Goal: Communication & Community: Ask a question

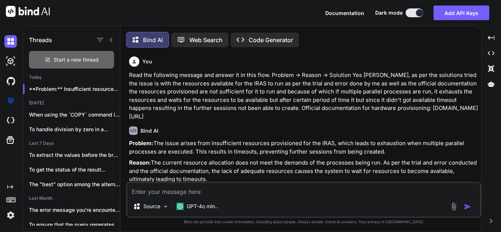
scroll to position [147, 0]
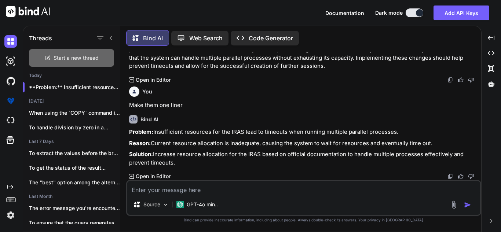
click at [89, 54] on span "Start a new thread" at bounding box center [76, 57] width 45 height 7
type textarea "x"
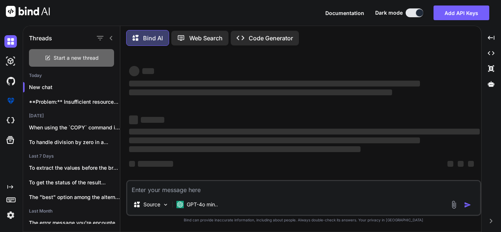
scroll to position [1, 0]
click at [212, 185] on textarea at bounding box center [303, 187] width 353 height 13
type textarea "I"
type textarea "x"
type textarea "I"
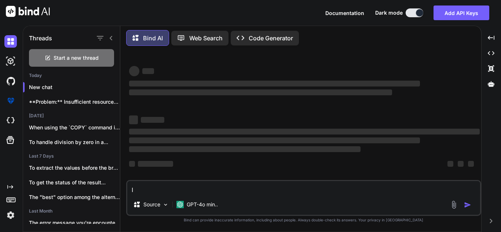
type textarea "x"
type textarea "I a"
type textarea "x"
type textarea "I am"
type textarea "x"
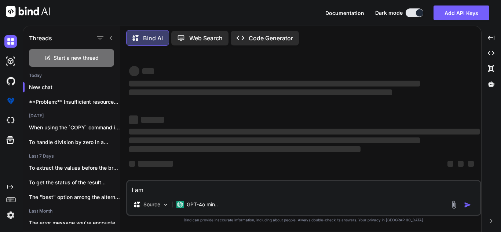
type textarea "I am"
type textarea "x"
type textarea "I am c"
type textarea "x"
type textarea "I am cr"
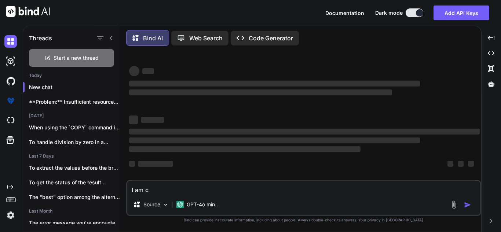
type textarea "x"
type textarea "I am cre"
type textarea "x"
type textarea "I am crea"
type textarea "x"
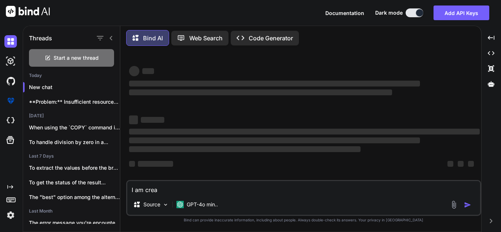
type textarea "I am creat"
type textarea "x"
type textarea "I am creati"
type textarea "x"
type textarea "I am creatin"
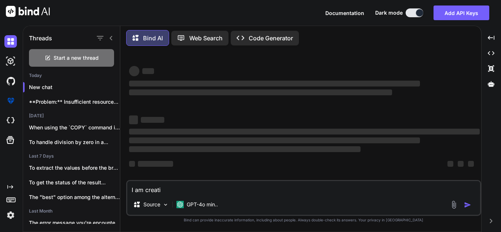
type textarea "x"
type textarea "I am creating"
type textarea "x"
type textarea "I am creating"
type textarea "x"
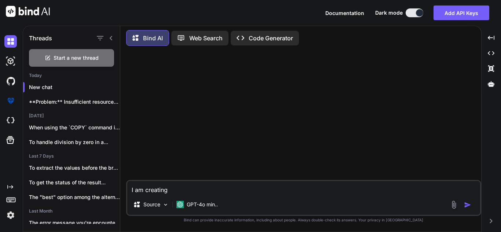
scroll to position [0, 0]
type textarea "I am creating s"
type textarea "x"
type textarea "I am creating sp"
type textarea "x"
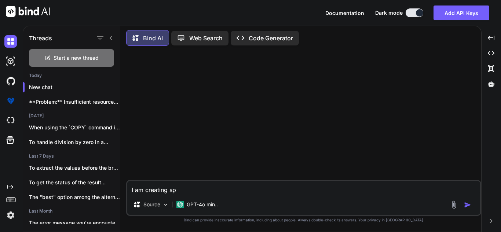
type textarea "I am creating spa"
type textarea "x"
type textarea "I am creating spar"
type textarea "x"
type textarea "I am creating spark"
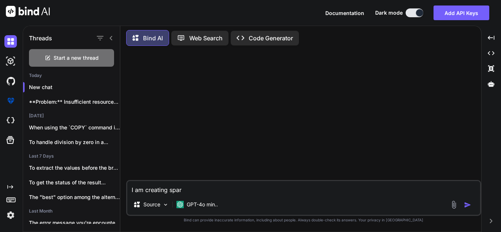
type textarea "x"
type textarea "I am creating spark"
type textarea "x"
type textarea "I am creating spark s"
type textarea "x"
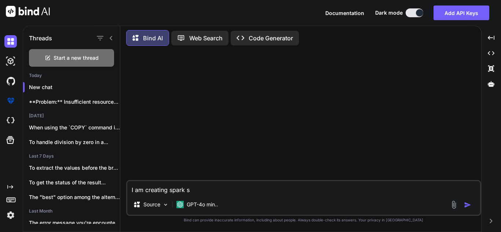
type textarea "I am creating spark se"
type textarea "x"
type textarea "I am creating spark ses"
type textarea "x"
type textarea "I am creating spark sess"
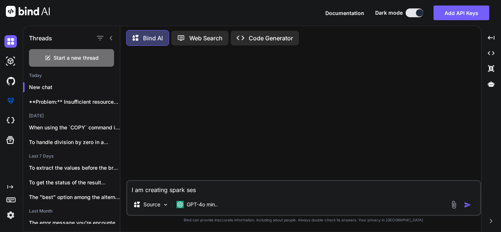
type textarea "x"
type textarea "I am creating spark sessi"
type textarea "x"
type textarea "I am creating spark sessio"
type textarea "x"
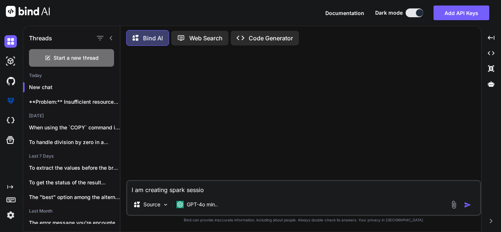
type textarea "I am creating spark session"
type textarea "x"
type textarea "I am creating spark session"
type textarea "x"
type textarea "I am creating spark session i"
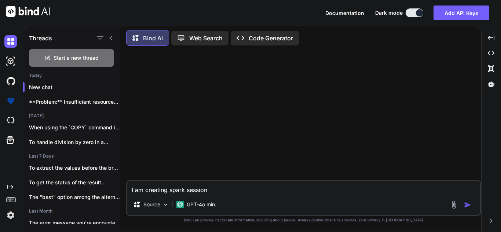
type textarea "x"
type textarea "I am creating spark session in"
type textarea "x"
type textarea "I am creating spark session in"
type textarea "x"
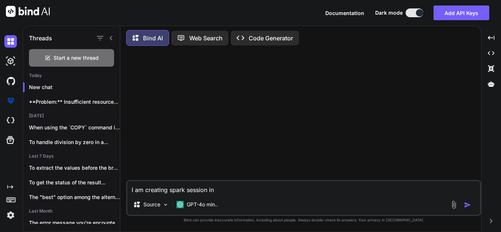
type textarea "I am creating spark session in"
type textarea "x"
type textarea "I am creating spark session i"
type textarea "x"
type textarea "I am creating spark session"
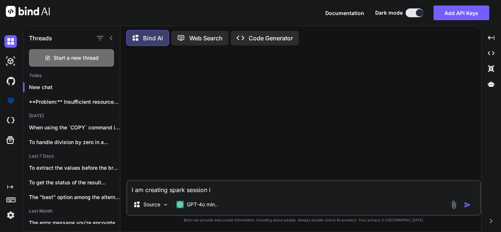
type textarea "x"
type textarea "I am creating spark session a"
type textarea "x"
type textarea "I am creating spark session as"
type textarea "x"
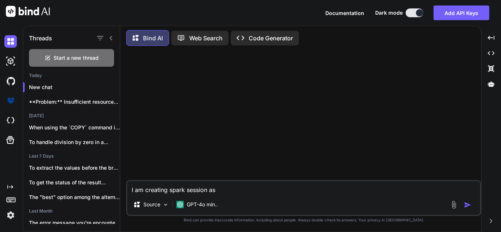
type textarea "I am creating spark session as"
type textarea "x"
type textarea "I am creating spark session as b"
type textarea "x"
type textarea "I am creating spark session as be"
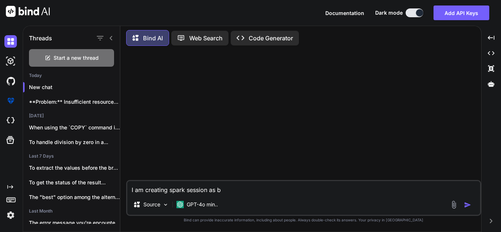
type textarea "x"
type textarea "I am creating spark session as bel"
type textarea "x"
type textarea "I am creating spark session as belo"
type textarea "x"
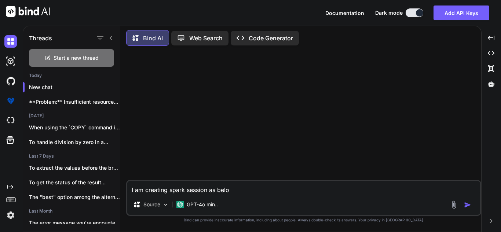
type textarea "I am creating spark session as below"
type textarea "x"
type textarea "I am creating spark session as below:"
type textarea "x"
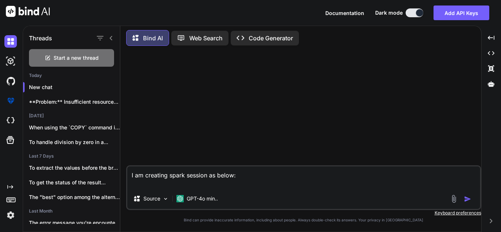
paste textarea "spark = SparkSession.builder \ .config("spark.jars", "/app/server/EAP/irasLite/…"
type textarea "I am creating spark session as below: spark = SparkSession.builder \ .config("s…"
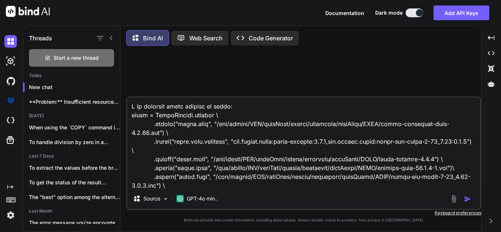
scroll to position [300, 0]
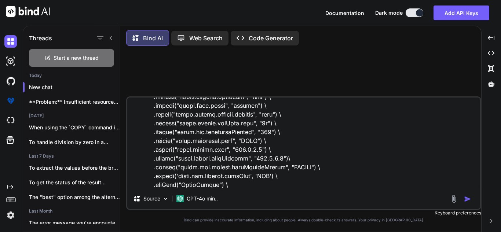
type textarea "x"
type textarea "I am creating spark session as below: spark = SparkSession.builder \ .config("s…"
type textarea "x"
type textarea "I am creating spark session as below: spark = SparkSession.builder \ .config("s…"
type textarea "x"
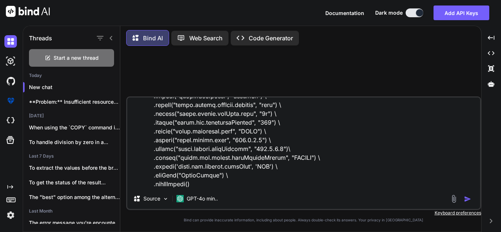
type textarea "I am creating spark session as below: spark = SparkSession.builder \ .config("s…"
type textarea "x"
type textarea "I am creating spark session as below: spark = SparkSession.builder \ .config("s…"
type textarea "x"
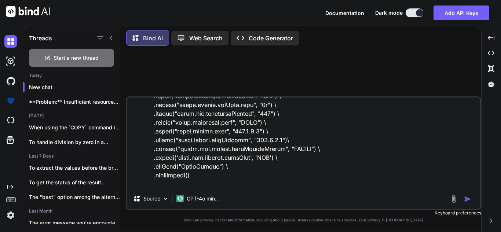
type textarea "I am creating spark session as below: spark = SparkSession.builder \ .config("s…"
type textarea "x"
type textarea "I am creating spark session as below: spark = SparkSession.builder \ .config("s…"
type textarea "x"
type textarea "I am creating spark session as below: spark = SparkSession.builder \ .config("s…"
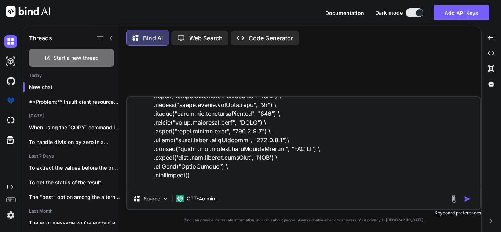
type textarea "x"
type textarea "I am creating spark session as below: spark = SparkSession.builder \ .config("s…"
type textarea "x"
type textarea "I am creating spark session as below: spark = SparkSession.builder \ .config("s…"
type textarea "x"
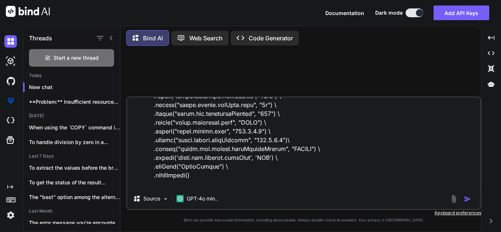
type textarea "I am creating spark session as below: spark = SparkSession.builder \ .config("s…"
type textarea "x"
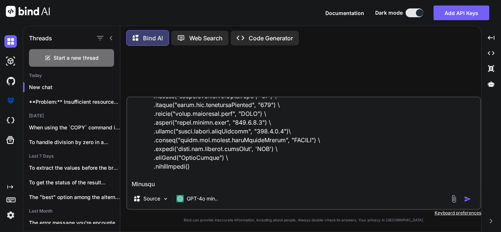
type textarea "I am creating spark session as below: spark = SparkSession.builder \ .config("s…"
type textarea "x"
type textarea "I am creating spark session as below: spark = SparkSession.builder \ .config("s…"
type textarea "x"
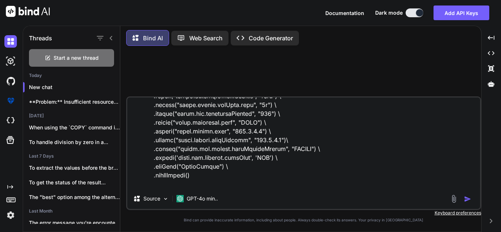
type textarea "I am creating spark session as below: spark = SparkSession.builder \ .config("s…"
type textarea "x"
type textarea "I am creating spark session as below: spark = SparkSession.builder \ .config("s…"
type textarea "x"
type textarea "I am creating spark session as below: spark = SparkSession.builder \ .config("s…"
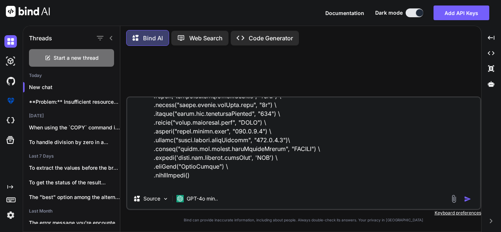
type textarea "x"
type textarea "I am creating spark session as below: spark = SparkSession.builder \ .config("s…"
type textarea "x"
type textarea "I am creating spark session as below: spark = SparkSession.builder \ .config("s…"
type textarea "x"
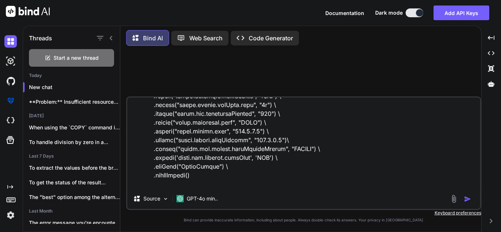
type textarea "I am creating spark session as below: spark = SparkSession.builder \ .config("s…"
type textarea "x"
type textarea "I am creating spark session as below: spark = SparkSession.builder \ .config("s…"
type textarea "x"
type textarea "I am creating spark session as below: spark = SparkSession.builder \ .config("s…"
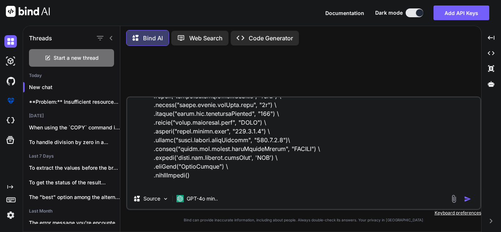
type textarea "x"
type textarea "I am creating spark session as below: spark = SparkSession.builder \ .config("s…"
type textarea "x"
type textarea "I am creating spark session as below: spark = SparkSession.builder \ .config("s…"
type textarea "x"
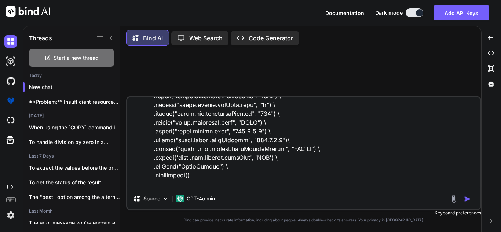
type textarea "I am creating spark session as below: spark = SparkSession.builder \ .config("s…"
type textarea "x"
type textarea "I am creating spark session as below: spark = SparkSession.builder \ .config("s…"
type textarea "x"
type textarea "I am creating spark session as below: spark = SparkSession.builder \ .config("s…"
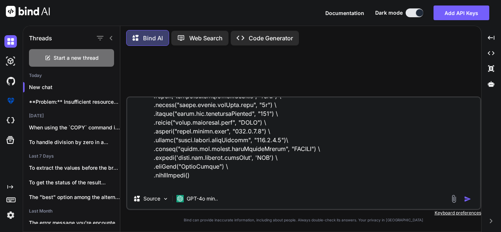
type textarea "x"
type textarea "I am creating spark session as below: spark = SparkSession.builder \ .config("s…"
type textarea "x"
type textarea "I am creating spark session as below: spark = SparkSession.builder \ .config("s…"
type textarea "x"
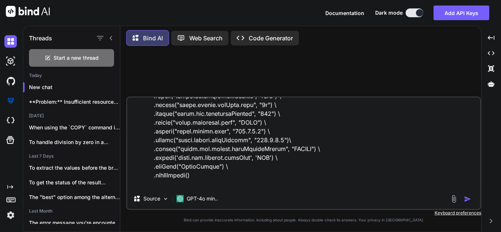
type textarea "I am creating spark session as below: spark = SparkSession.builder \ .config("s…"
type textarea "x"
type textarea "I am creating spark session as below: spark = SparkSession.builder \ .config("s…"
type textarea "x"
type textarea "I am creating spark session as below: spark = SparkSession.builder \ .config("s…"
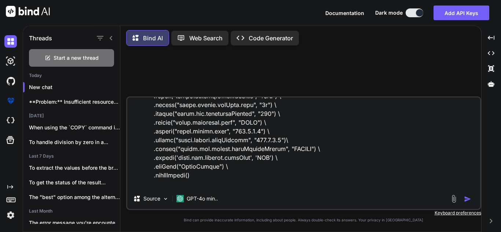
type textarea "x"
type textarea "I am creating spark session as below: spark = SparkSession.builder \ .config("s…"
type textarea "x"
type textarea "I am creating spark session as below: spark = SparkSession.builder \ .config("s…"
type textarea "x"
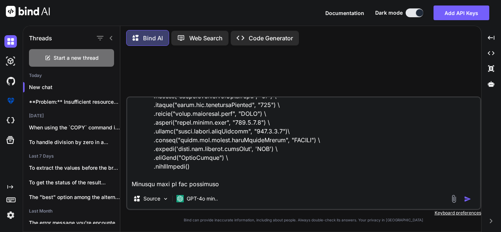
type textarea "I am creating spark session as below: spark = SparkSession.builder \ .config("s…"
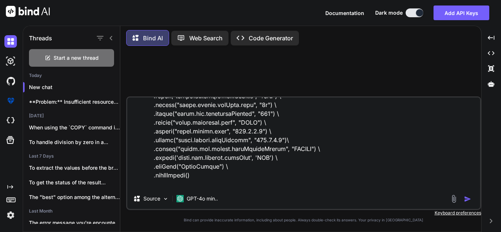
type textarea "x"
type textarea "I am creating spark session as below: spark = SparkSession.builder \ .config("s…"
type textarea "x"
type textarea "I am creating spark session as below: spark = SparkSession.builder \ .config("s…"
type textarea "x"
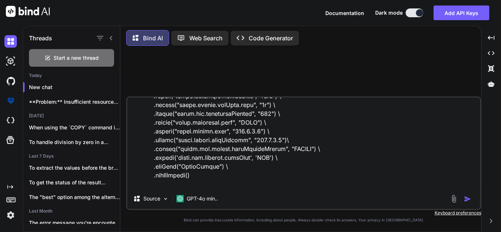
type textarea "I am creating spark session as below: spark = SparkSession.builder \ .config("s…"
type textarea "x"
type textarea "I am creating spark session as below: spark = SparkSession.builder \ .config("s…"
type textarea "x"
type textarea "I am creating spark session as below: spark = SparkSession.builder \ .config("s…"
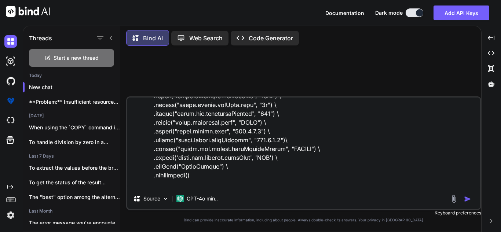
type textarea "x"
type textarea "I am creating spark session as below: spark = SparkSession.builder \ .config("s…"
type textarea "x"
type textarea "I am creating spark session as below: spark = SparkSession.builder \ .config("s…"
type textarea "x"
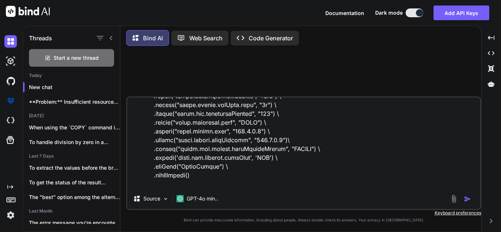
type textarea "I am creating spark session as below: spark = SparkSession.builder \ .config("s…"
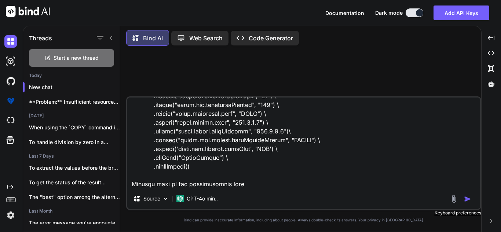
type textarea "x"
type textarea "I am creating spark session as below: spark = SparkSession.builder \ .config("s…"
type textarea "x"
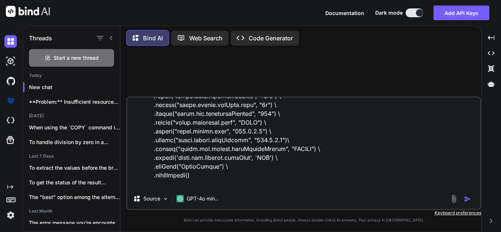
type textarea "I am creating spark session as below: spark = SparkSession.builder \ .config("s…"
type textarea "x"
type textarea "I am creating spark session as below: spark = SparkSession.builder \ .config("s…"
type textarea "x"
type textarea "I am creating spark session as below: spark = SparkSession.builder \ .config("s…"
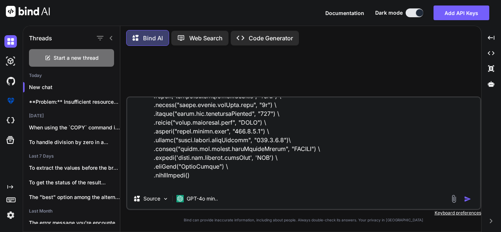
type textarea "x"
type textarea "I am creating spark session as below: spark = SparkSession.builder \ .config("s…"
type textarea "x"
type textarea "I am creating spark session as below: spark = SparkSession.builder \ .config("s…"
type textarea "x"
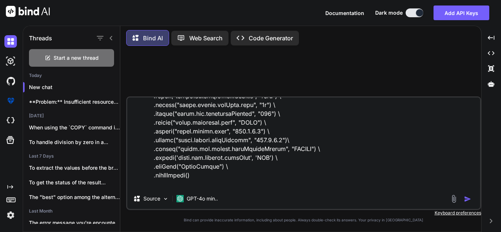
type textarea "I am creating spark session as below: spark = SparkSession.builder \ .config("s…"
type textarea "x"
type textarea "I am creating spark session as below: spark = SparkSession.builder \ .config("s…"
type textarea "x"
type textarea "I am creating spark session as below: spark = SparkSession.builder \ .config("s…"
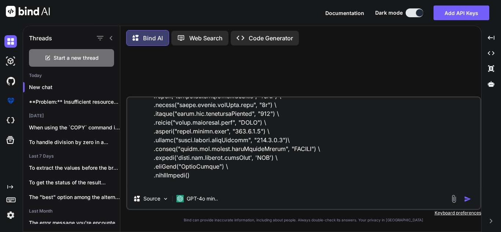
type textarea "x"
type textarea "I am creating spark session as below: spark = SparkSession.builder \ .config("s…"
type textarea "x"
type textarea "I am creating spark session as below: spark = SparkSession.builder \ .config("s…"
